Goal: Transaction & Acquisition: Purchase product/service

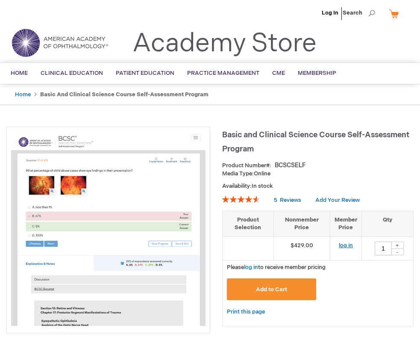
click at [347, 245] on link "log in" at bounding box center [346, 245] width 14 height 7
click at [396, 243] on div "+" at bounding box center [397, 244] width 13 height 7
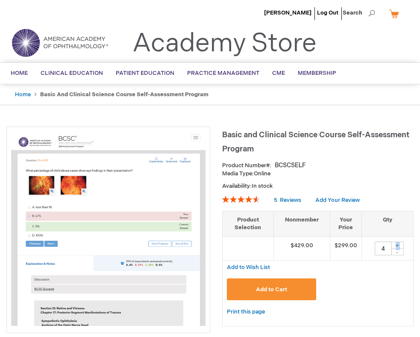
type input "5"
click at [374, 279] on div "Add to Cart" at bounding box center [318, 292] width 182 height 28
click at [267, 285] on button "Add to Cart" at bounding box center [271, 289] width 89 height 22
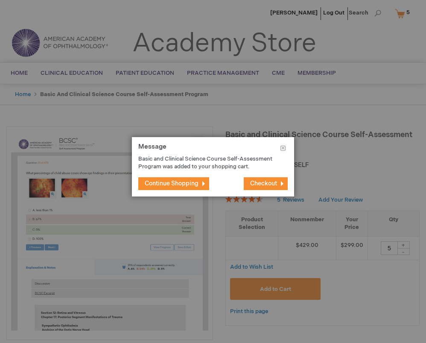
click at [269, 182] on span "Checkout" at bounding box center [263, 183] width 27 height 7
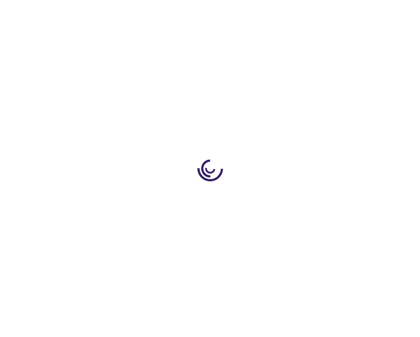
select select "US"
select select "36"
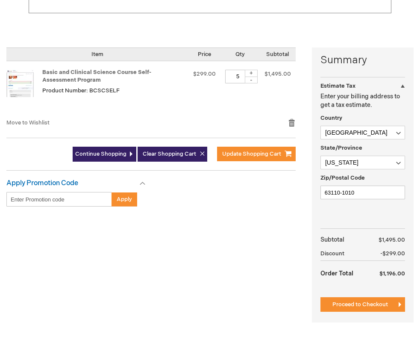
scroll to position [128, 0]
